Goal: Download file/media

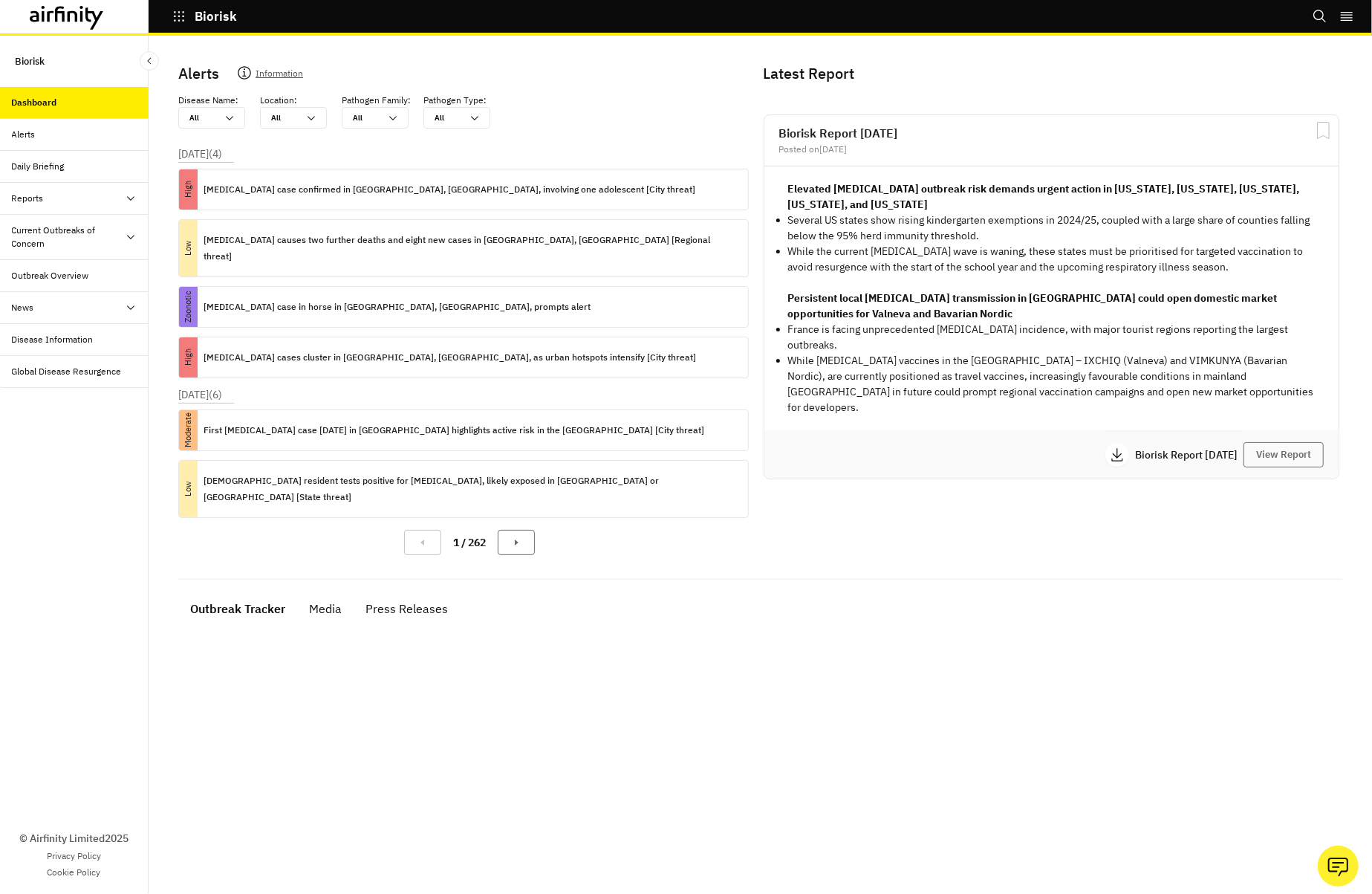
click at [65, 341] on div "Disease Information" at bounding box center [52, 339] width 82 height 13
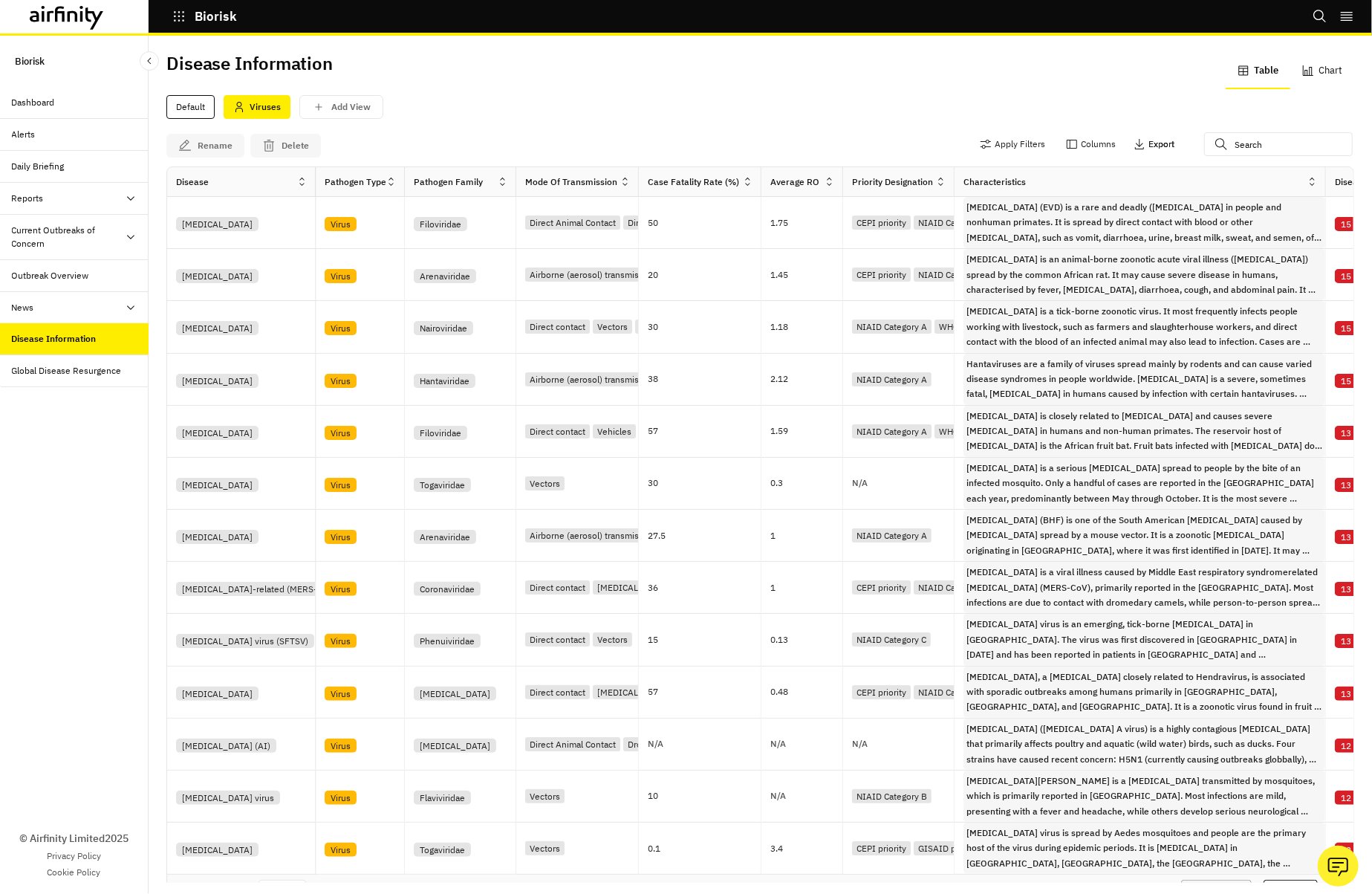
click at [1149, 141] on p "Export" at bounding box center [1162, 144] width 26 height 11
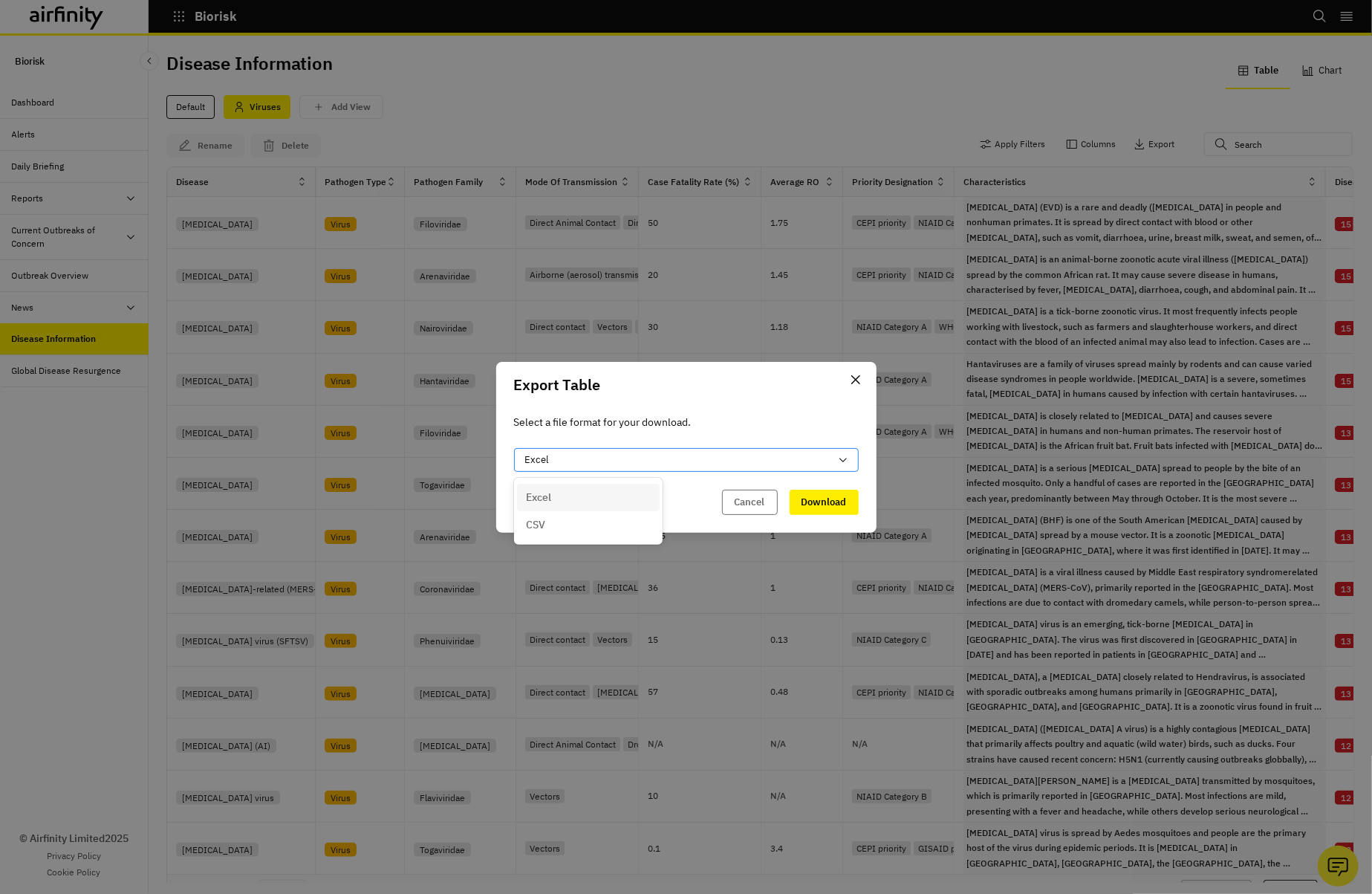
click at [841, 460] on icon at bounding box center [843, 460] width 8 height 5
click at [834, 503] on button "Download" at bounding box center [825, 502] width 69 height 25
